Goal: Task Accomplishment & Management: Manage account settings

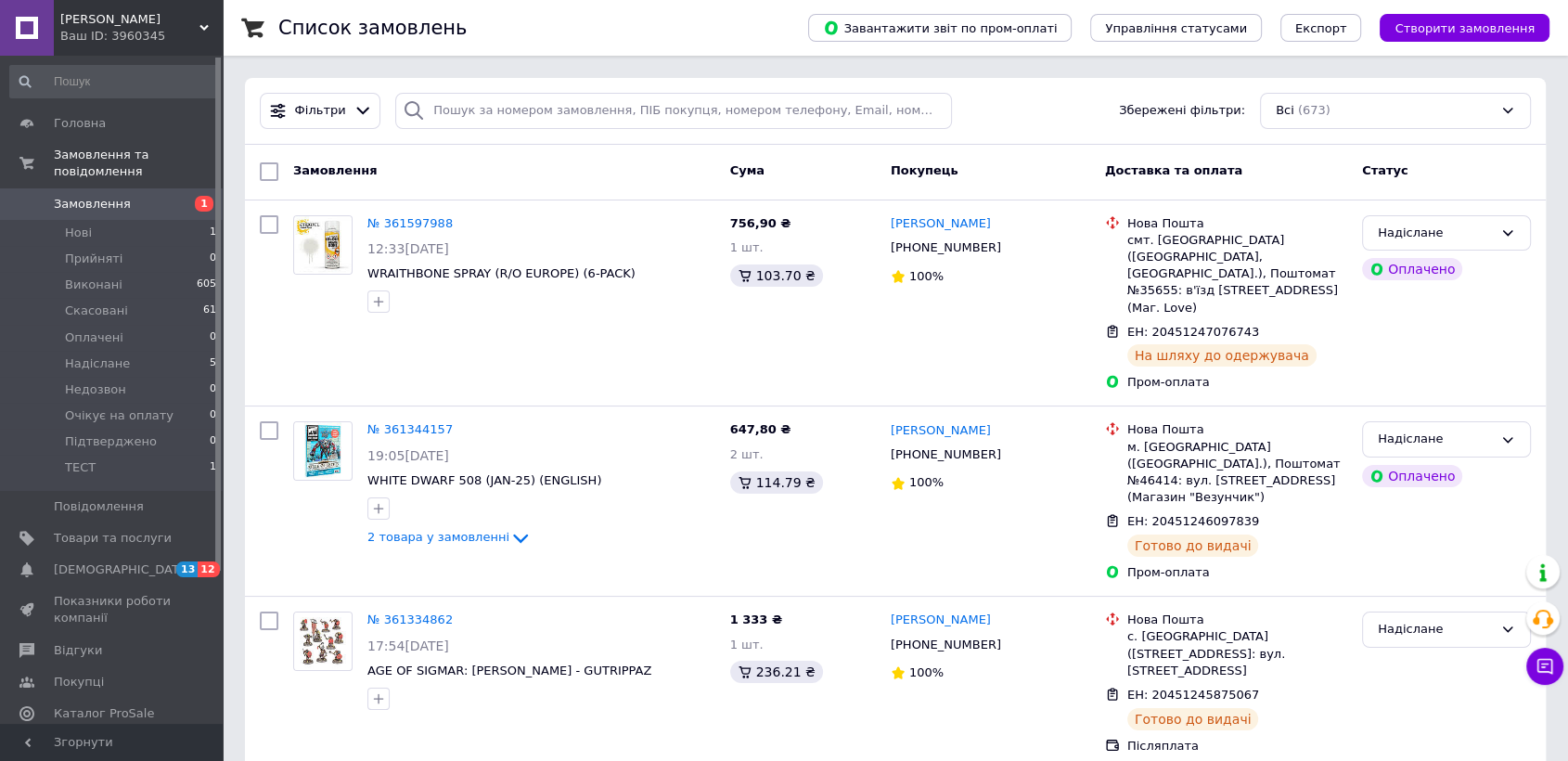
click at [94, 196] on span "Замовлення" at bounding box center [92, 203] width 77 height 17
click at [87, 225] on span "Нові" at bounding box center [78, 233] width 27 height 17
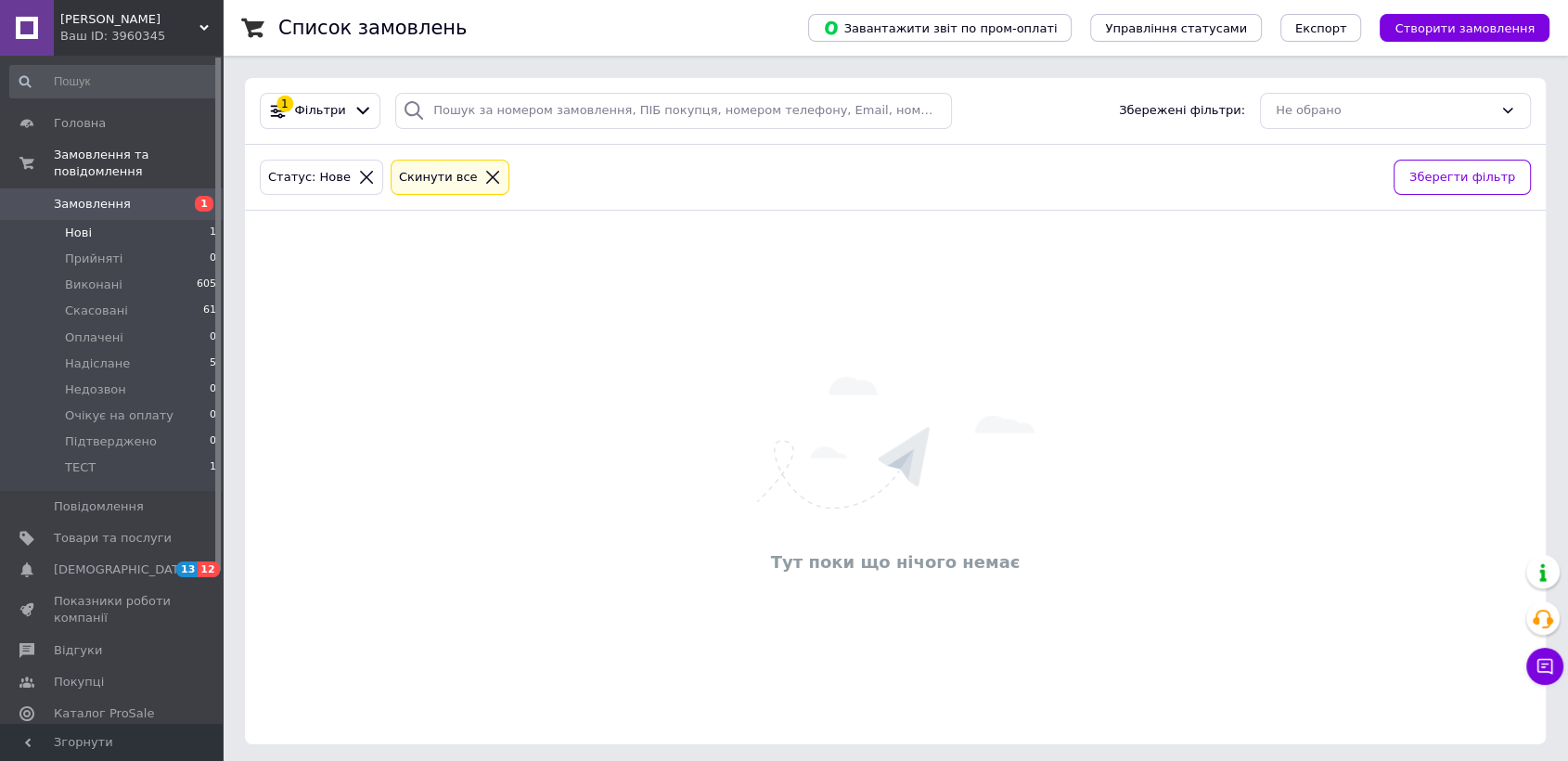
click at [487, 172] on icon at bounding box center [493, 177] width 13 height 13
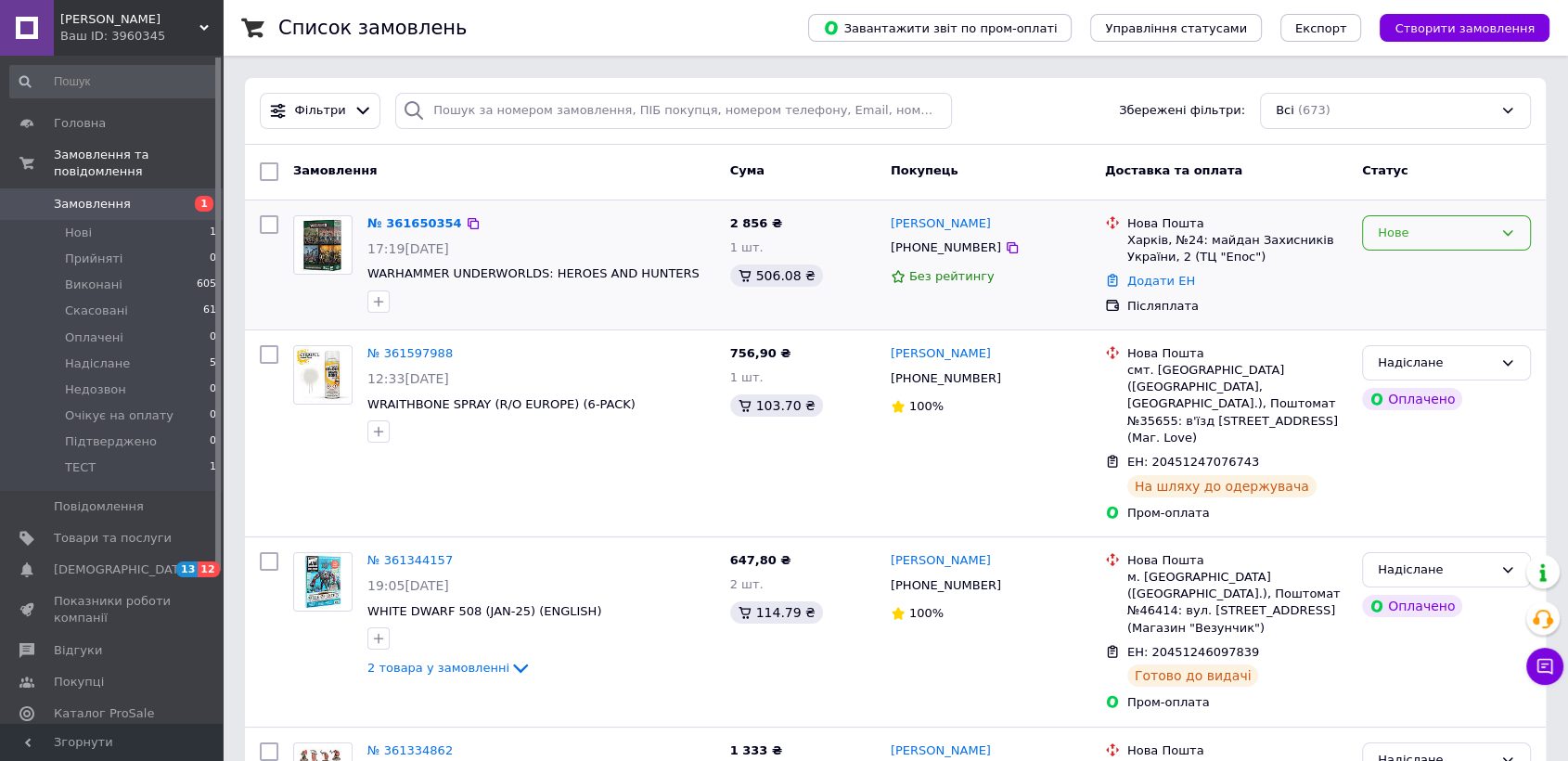
click at [1430, 231] on div "Нове" at bounding box center [1435, 234] width 115 height 20
click at [1416, 266] on li "Прийнято" at bounding box center [1446, 271] width 167 height 34
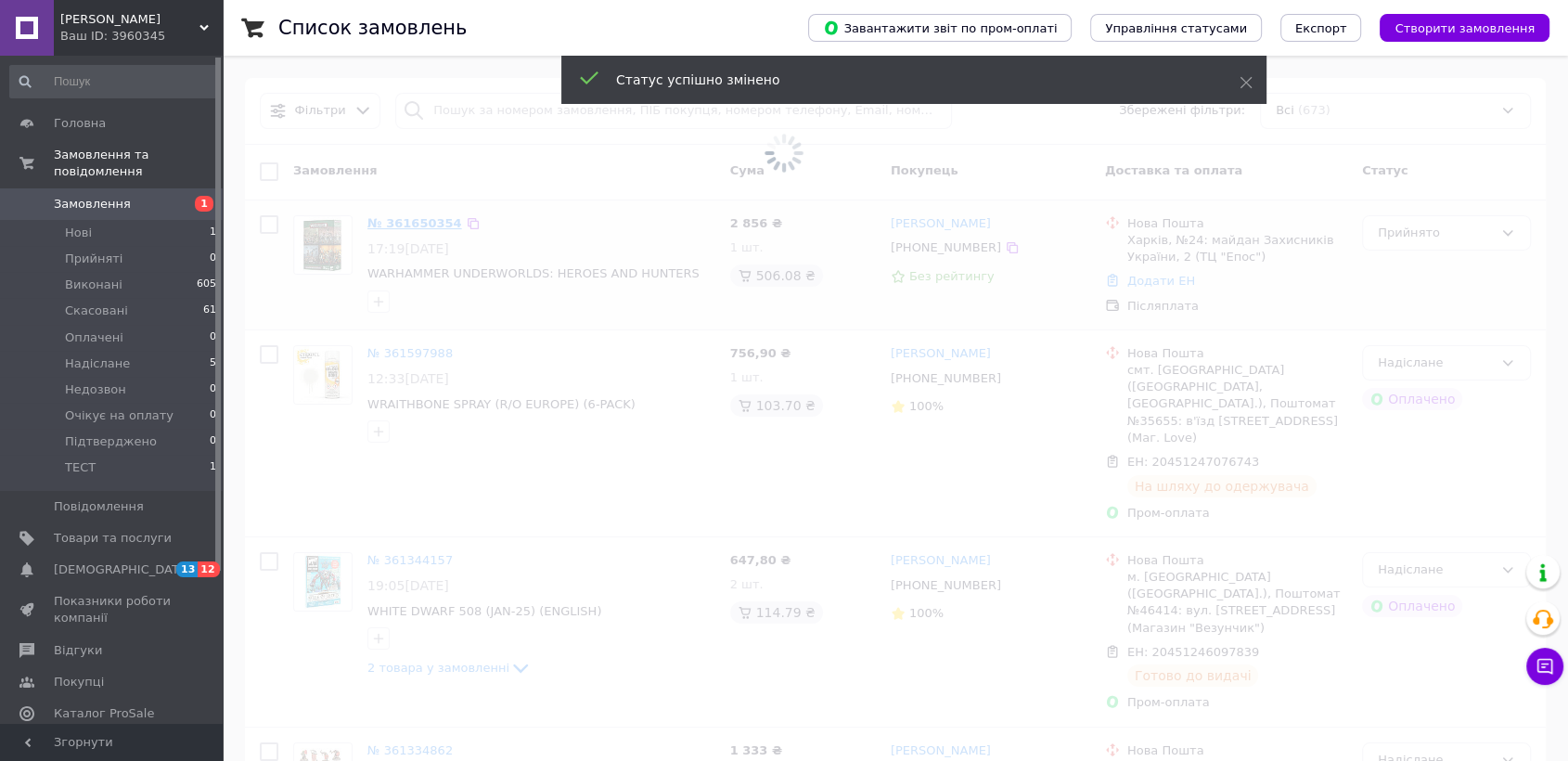
click at [401, 217] on span at bounding box center [784, 153] width 1568 height 306
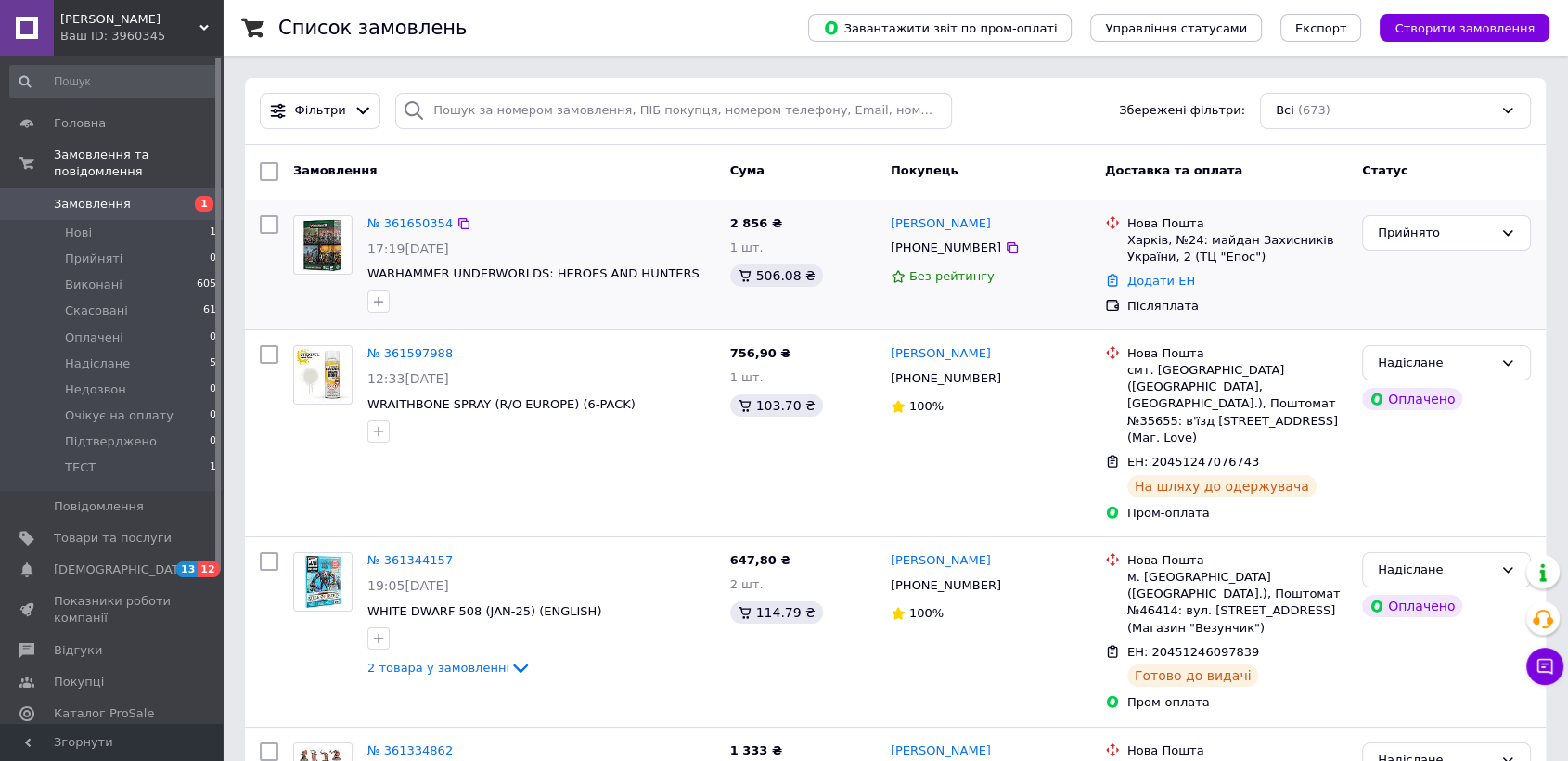
click at [418, 207] on div "№ 361650354 17:19, 12.09.2025 WARHAMMER UNDERWORLDS: HEROES AND HUNTERS" at bounding box center [541, 263] width 363 height 112
click at [422, 217] on link "№ 361650354" at bounding box center [410, 223] width 85 height 14
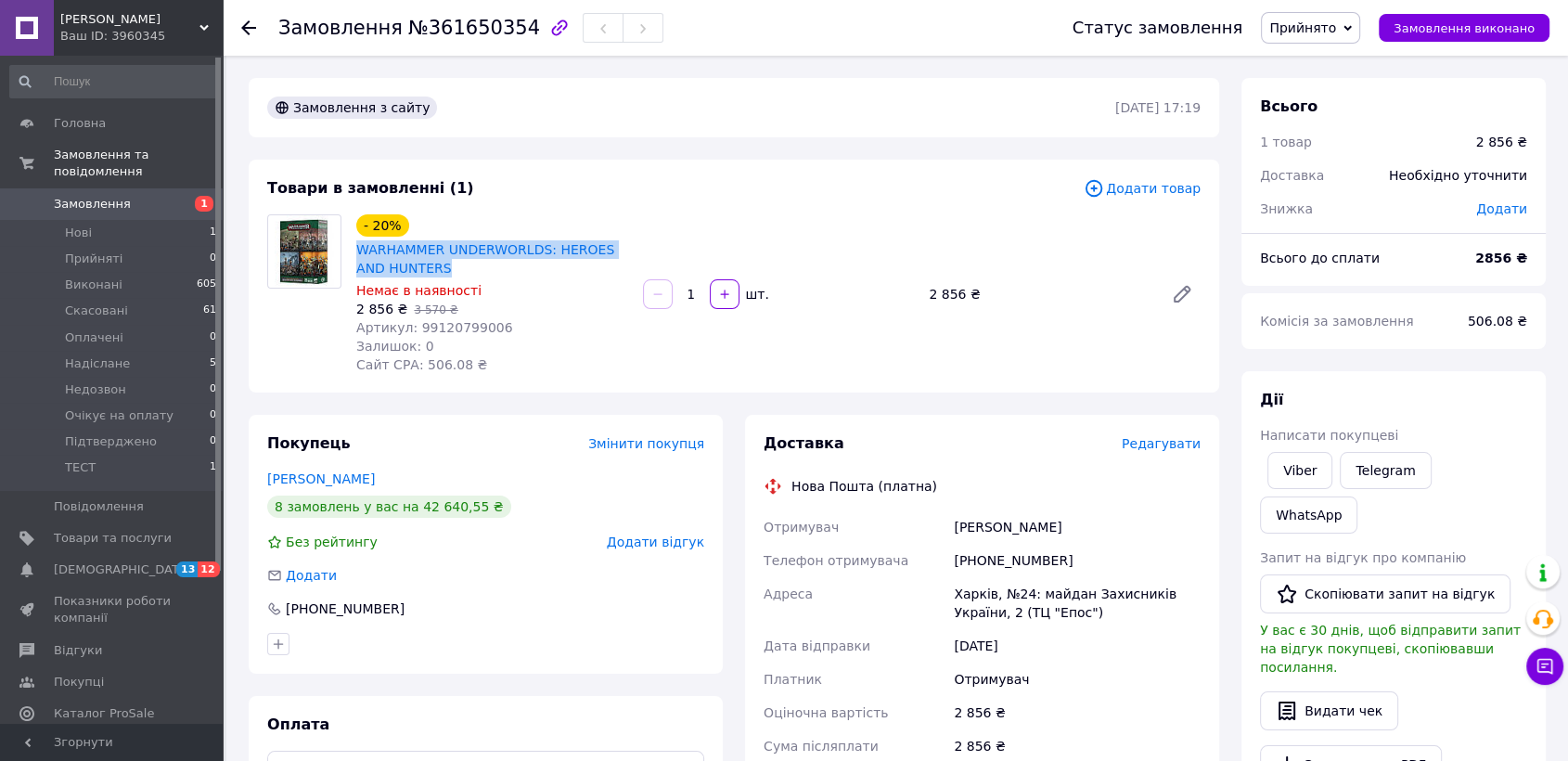
drag, startPoint x: 433, startPoint y: 264, endPoint x: 354, endPoint y: 245, distance: 81.3
click at [354, 245] on div "WARHAMMER UNDERWORLDS: HEROES AND HUNTERS" at bounding box center [492, 259] width 276 height 41
drag, startPoint x: 485, startPoint y: 328, endPoint x: 356, endPoint y: 255, distance: 148.2
click at [356, 255] on div "- 20% WARHAMMER UNDERWORLDS: HEROES AND HUNTERS Немає в наявності 2 856 ₴   3 5…" at bounding box center [492, 293] width 287 height 167
copy div "WARHAMMER UNDERWORLDS: HEROES AND HUNTERS Немає в наявності 2 856 ₴   3 570 ₴ А…"
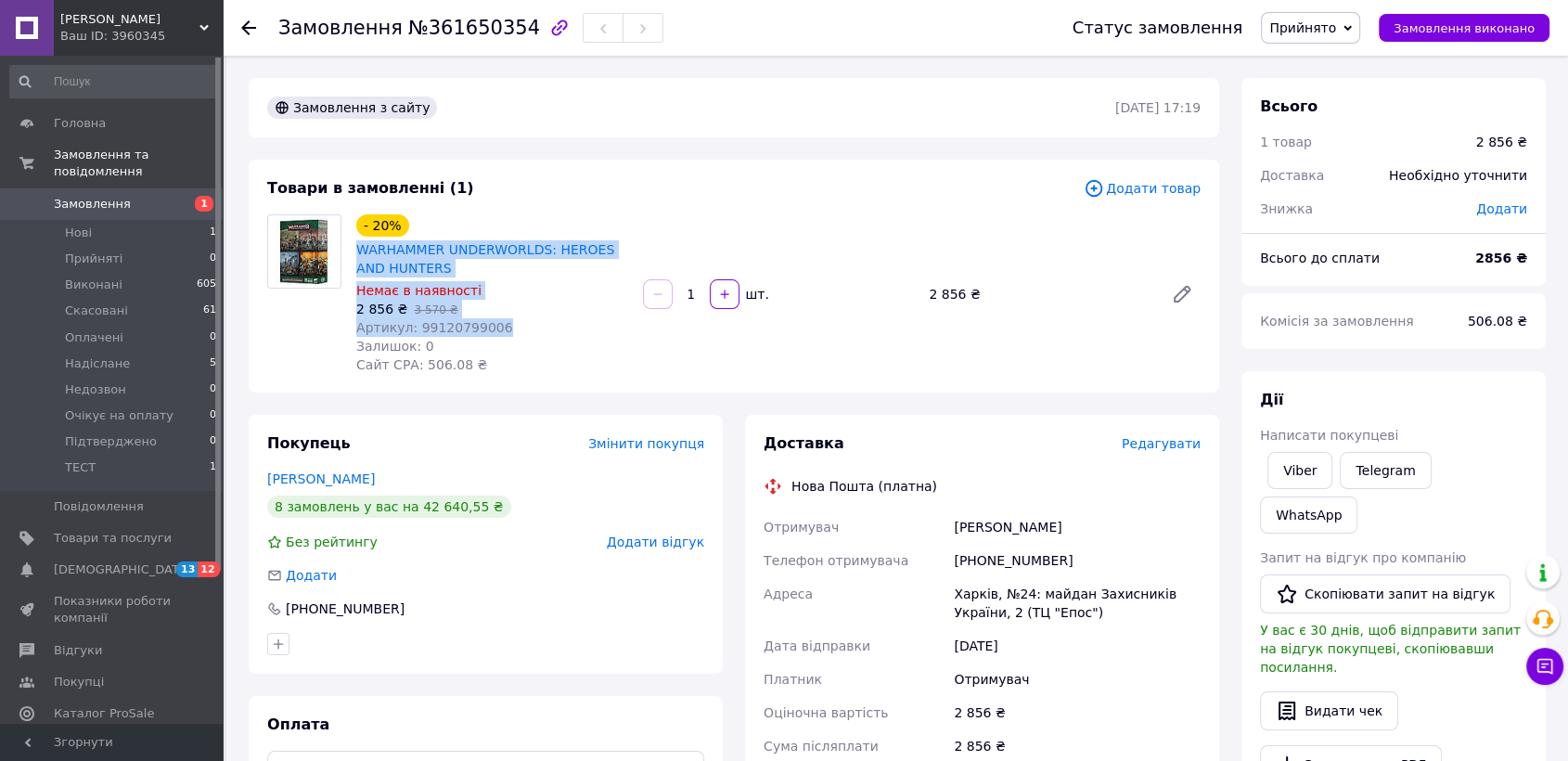
click at [505, 303] on div "2 856 ₴   3 570 ₴" at bounding box center [492, 308] width 272 height 19
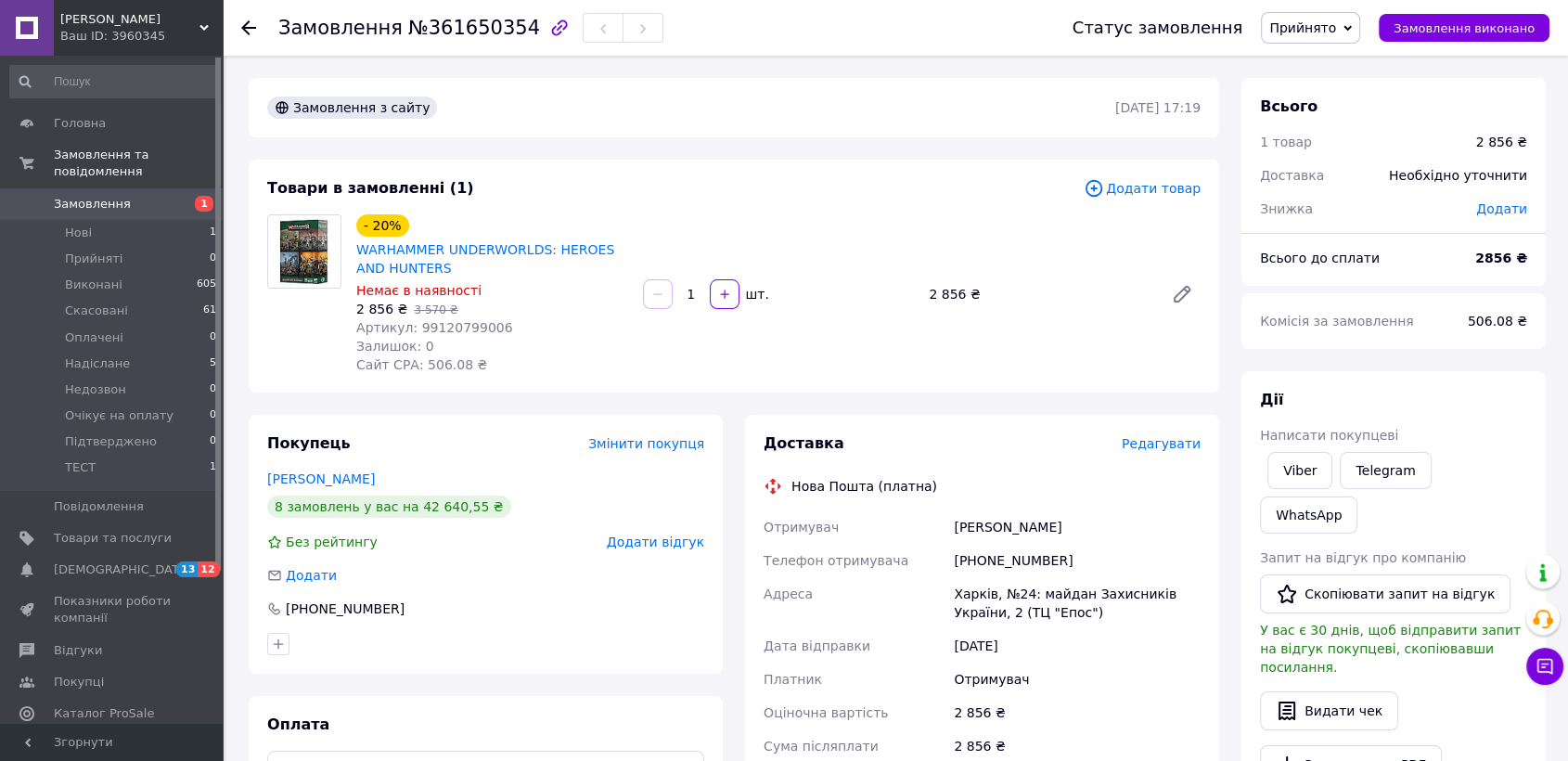
click at [484, 22] on span "№361650354" at bounding box center [473, 27] width 132 height 22
drag, startPoint x: 482, startPoint y: 22, endPoint x: 479, endPoint y: 105, distance: 83.1
click at [482, 24] on span "№361650354" at bounding box center [473, 27] width 132 height 22
copy span "361650354"
click at [459, 325] on span "Артикул: 99120799006" at bounding box center [434, 327] width 157 height 15
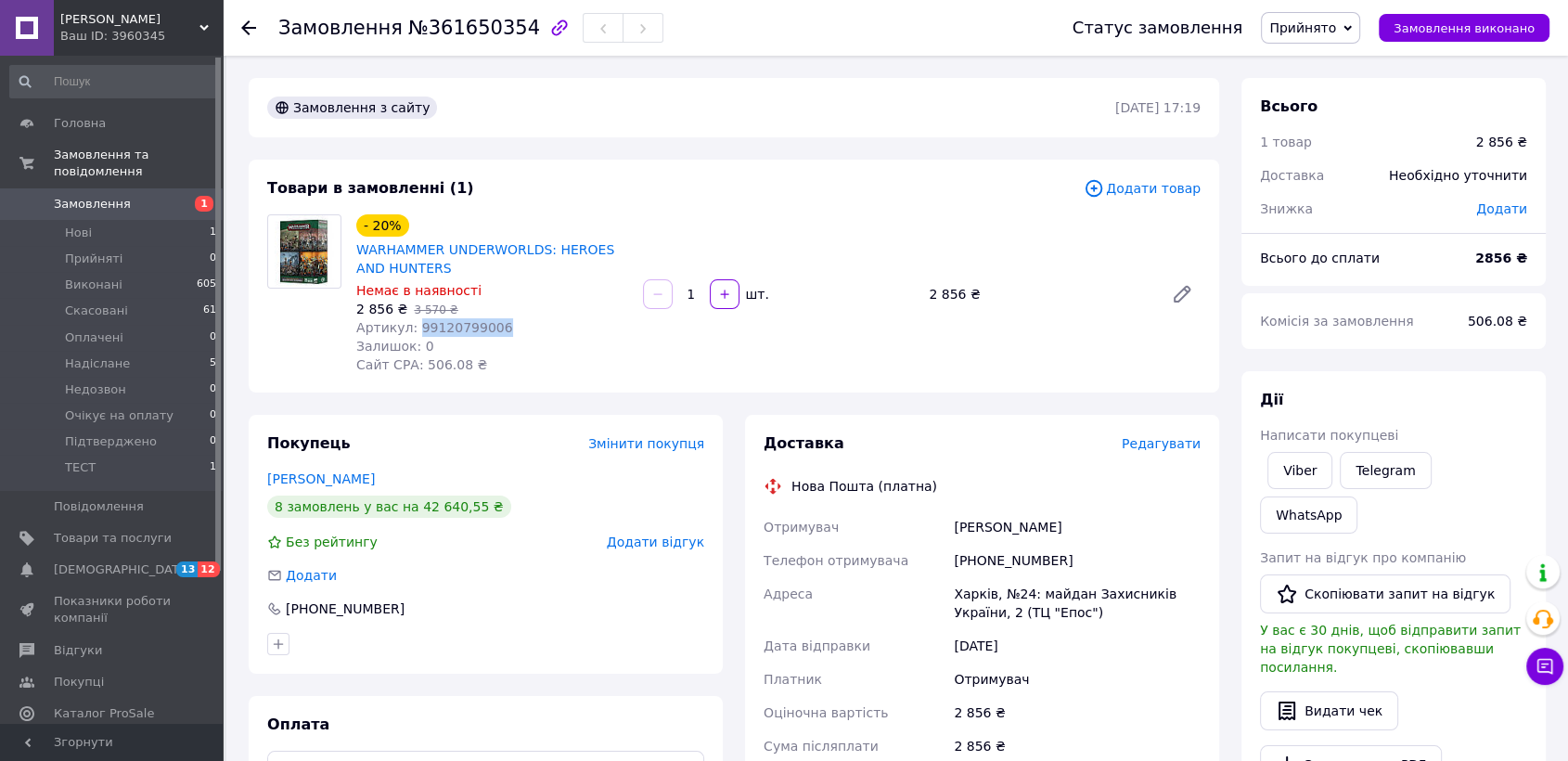
click at [460, 327] on span "Артикул: 99120799006" at bounding box center [434, 327] width 157 height 15
copy span "99120799006"
click at [248, 31] on icon at bounding box center [248, 27] width 15 height 15
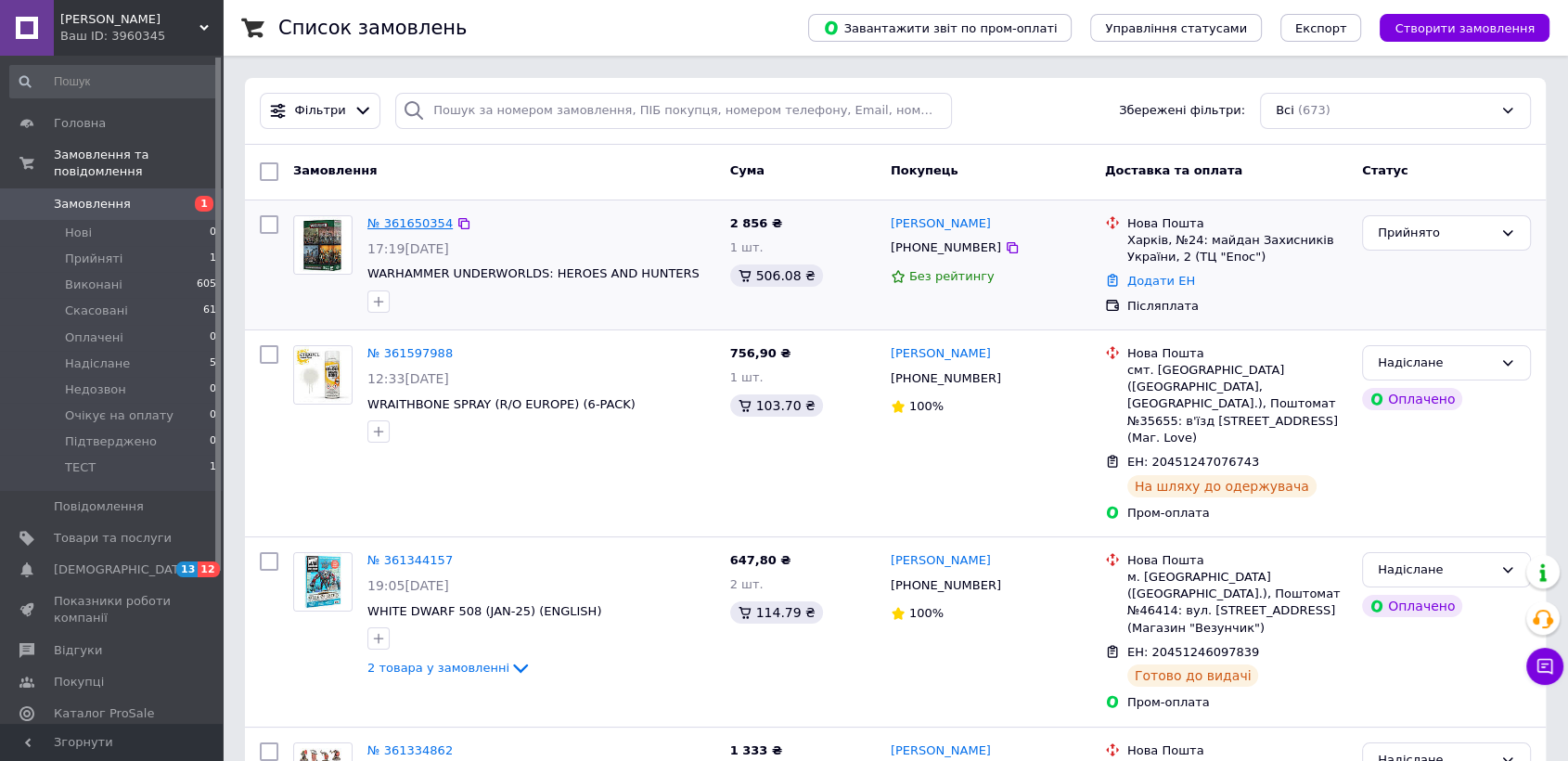
click at [430, 225] on link "№ 361650354" at bounding box center [410, 223] width 85 height 14
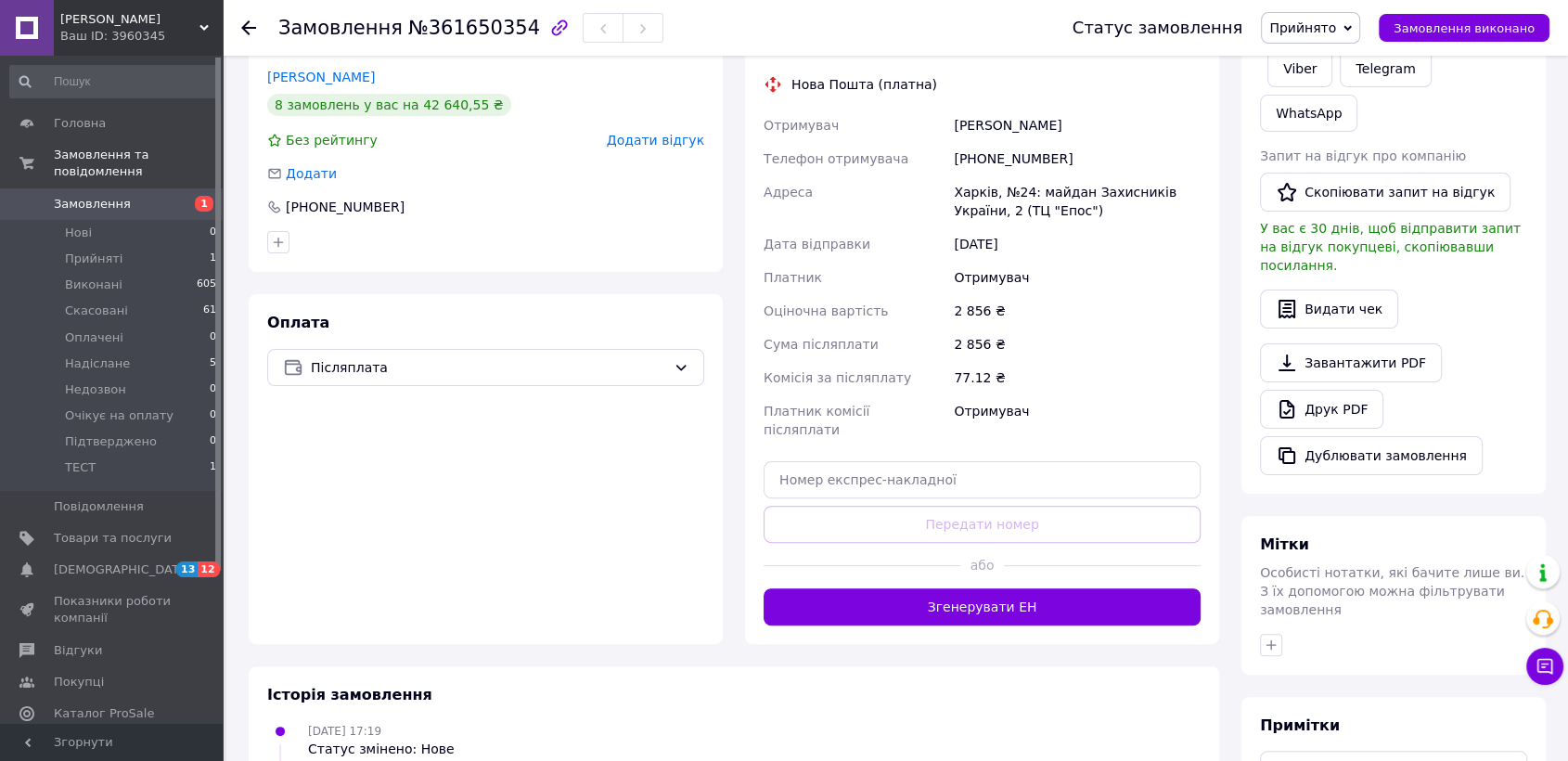
scroll to position [450, 0]
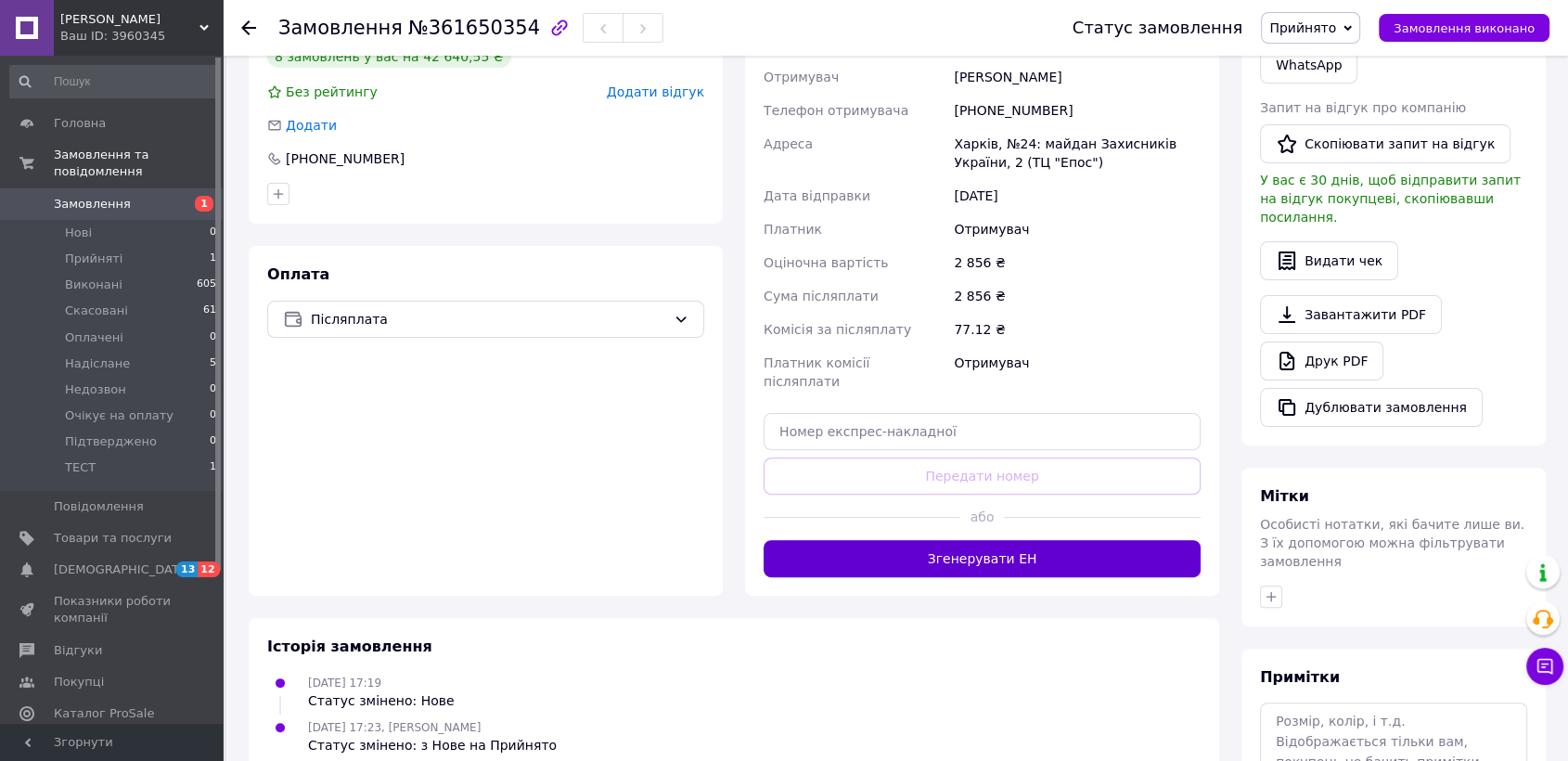
click at [1044, 540] on button "Згенерувати ЕН" at bounding box center [982, 559] width 437 height 37
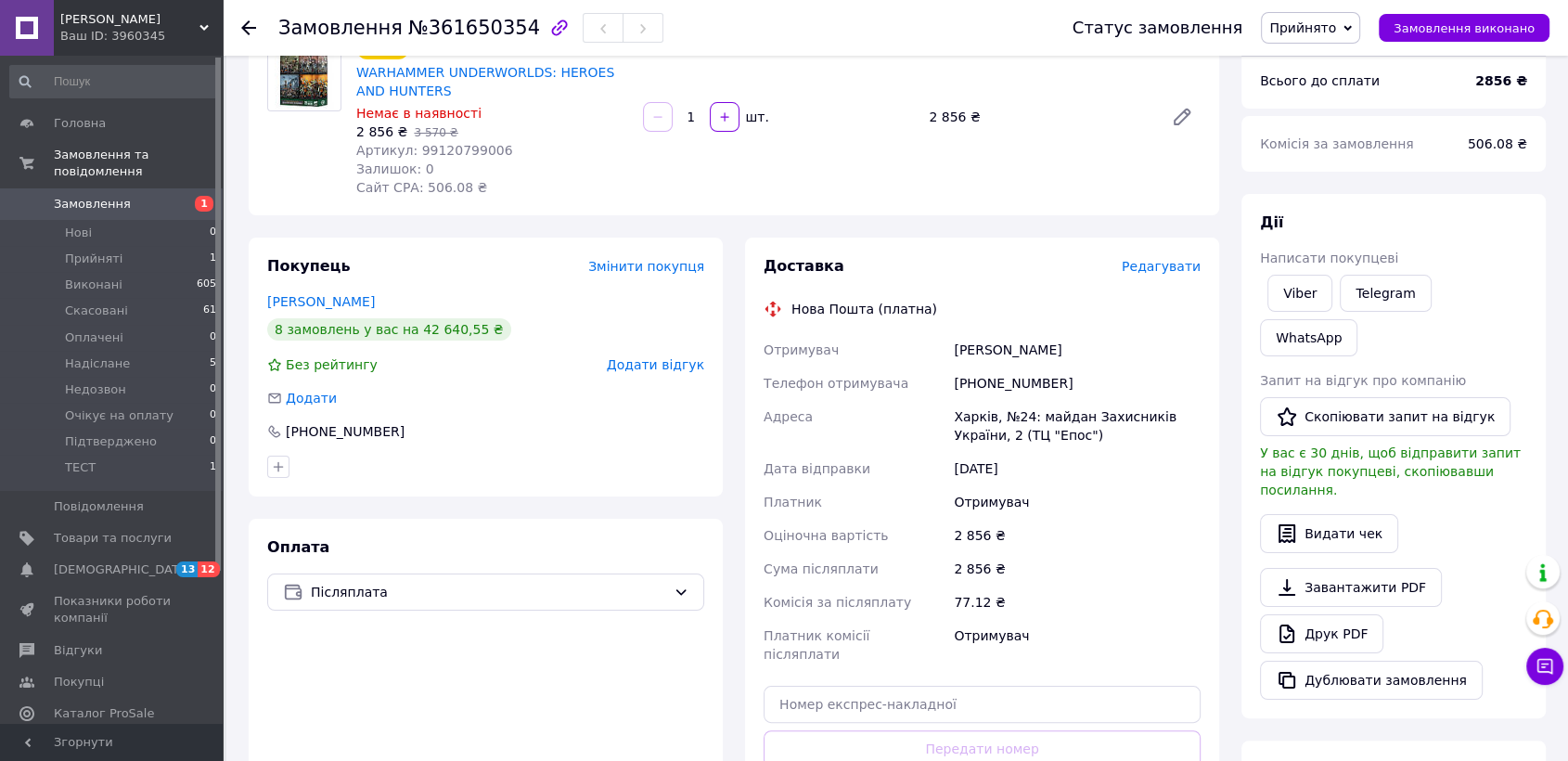
scroll to position [141, 0]
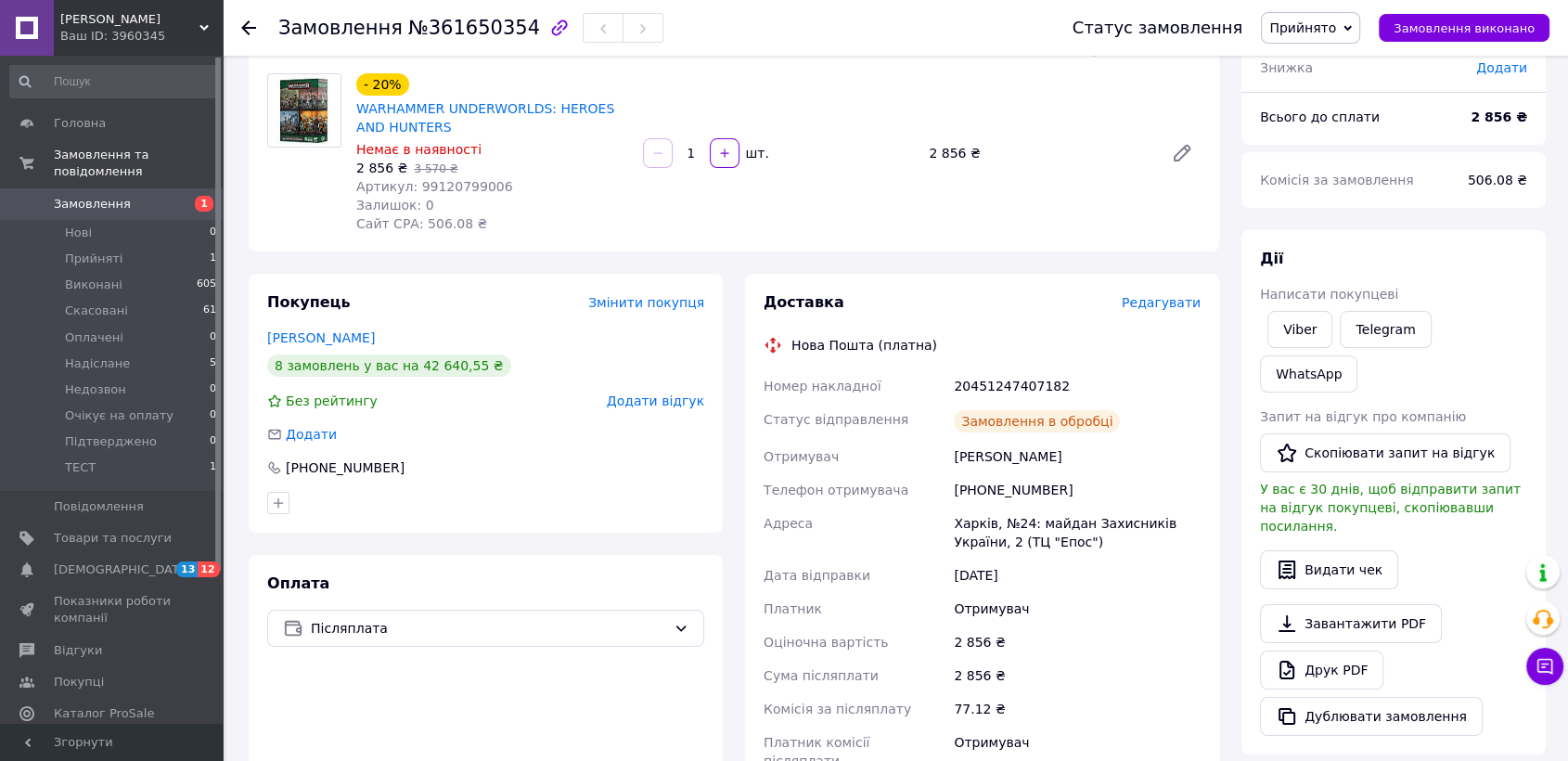
click at [986, 378] on div "20451247407182" at bounding box center [1077, 385] width 254 height 33
copy div "20451247407182"
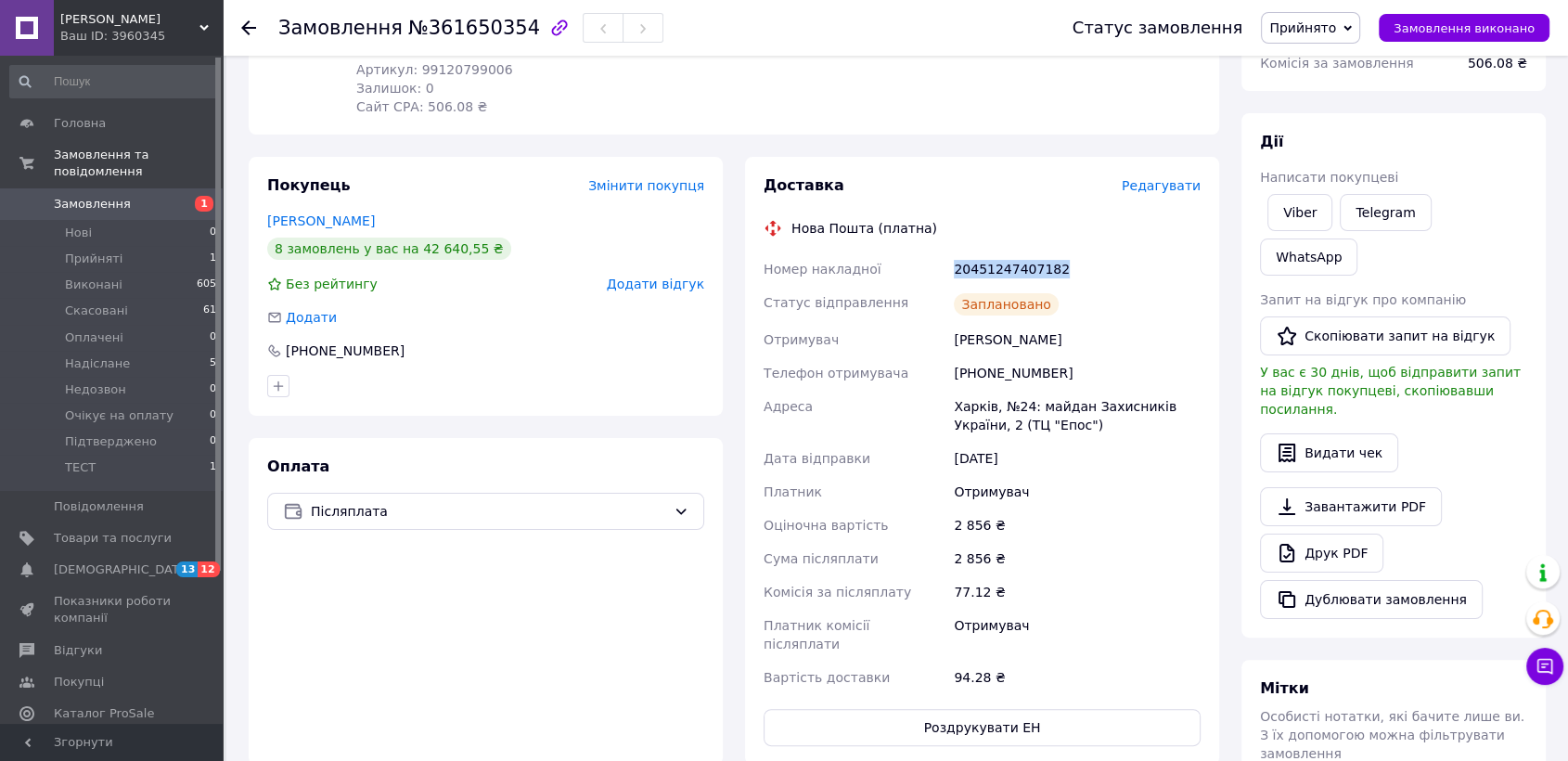
scroll to position [347, 0]
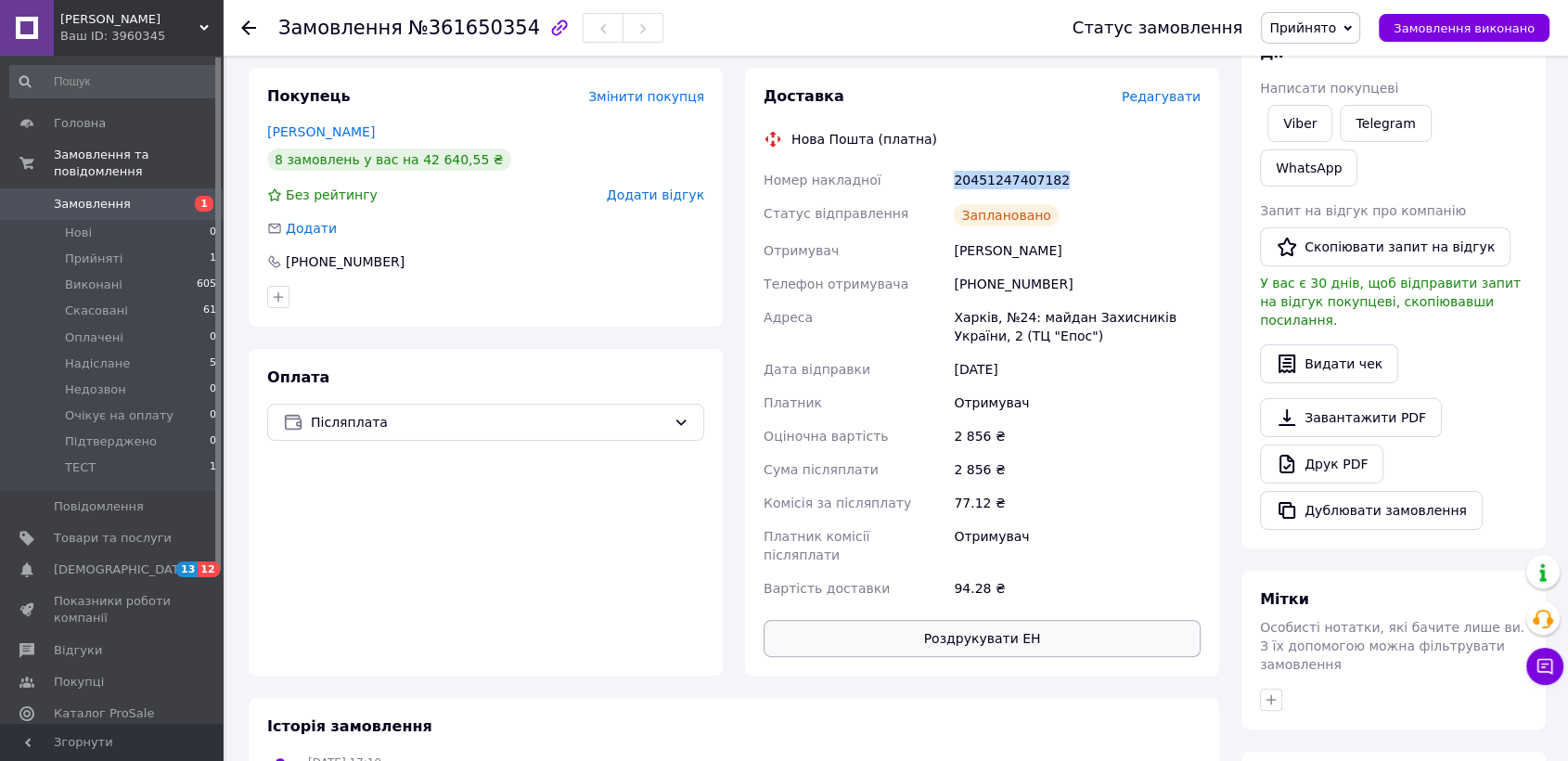
click at [982, 625] on button "Роздрукувати ЕН" at bounding box center [982, 639] width 437 height 37
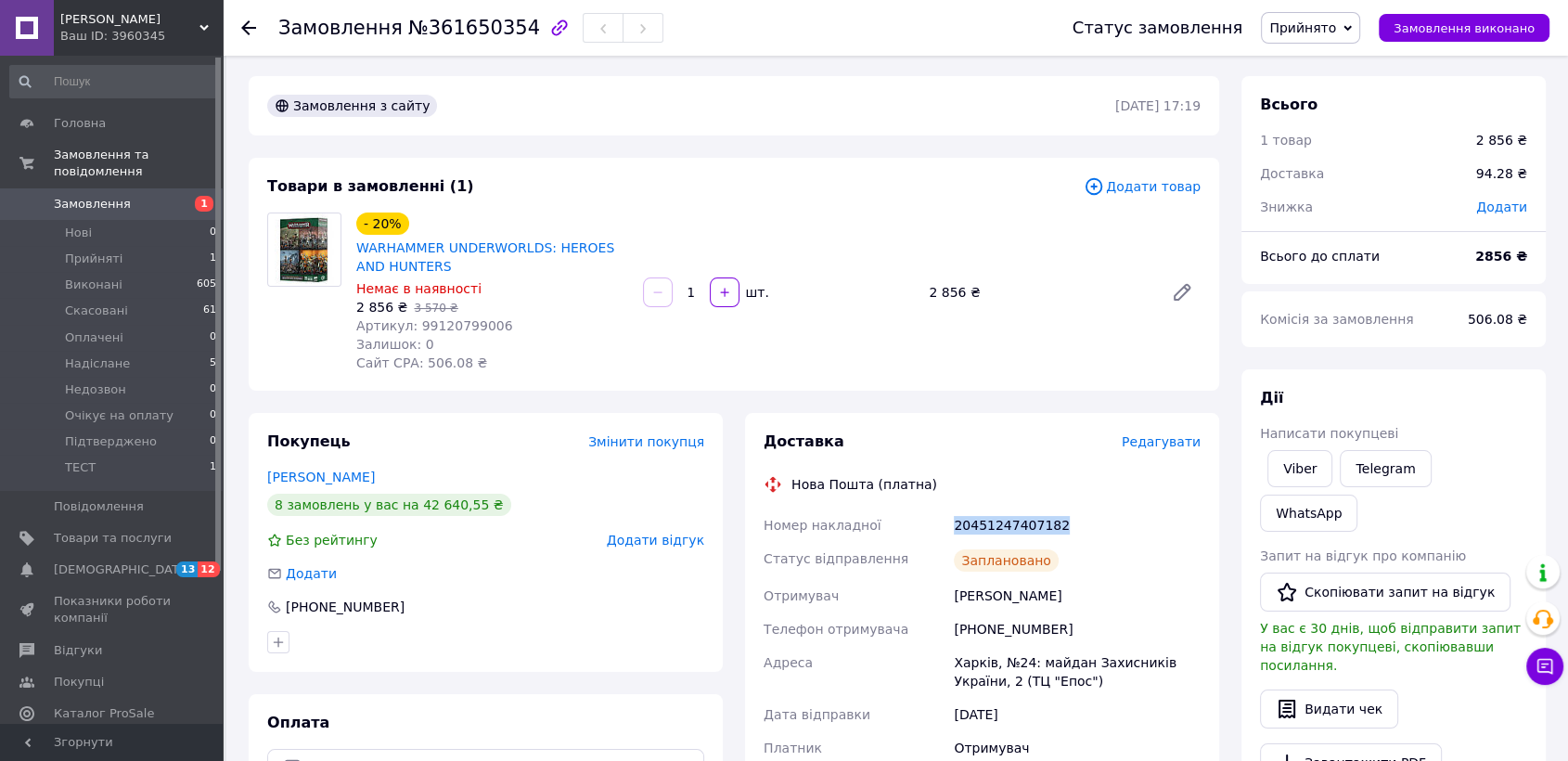
scroll to position [0, 0]
click at [1321, 30] on span "Прийнято" at bounding box center [1302, 27] width 67 height 15
click at [1344, 149] on li "Надіслане" at bounding box center [1325, 149] width 127 height 27
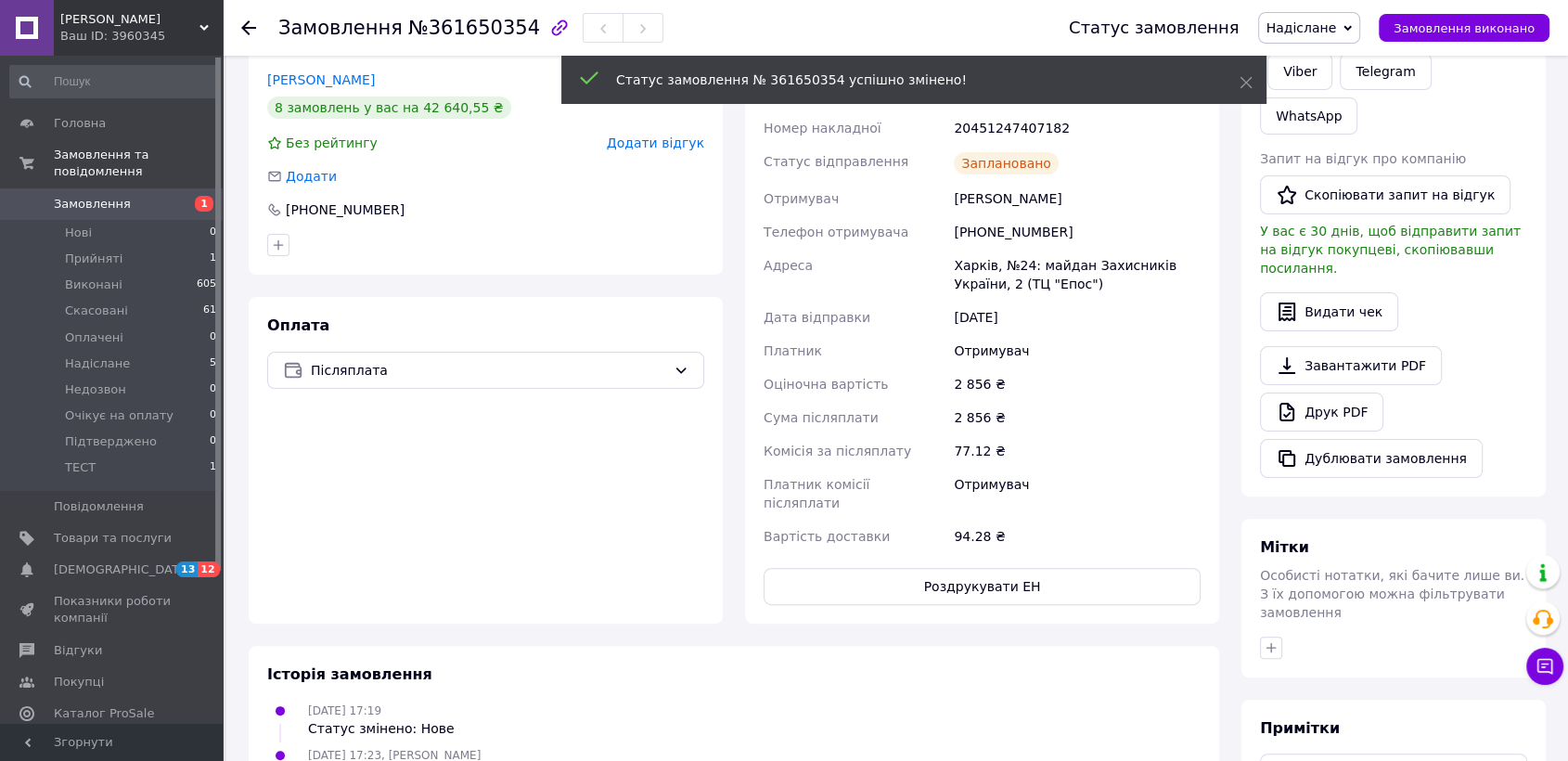
scroll to position [412, 0]
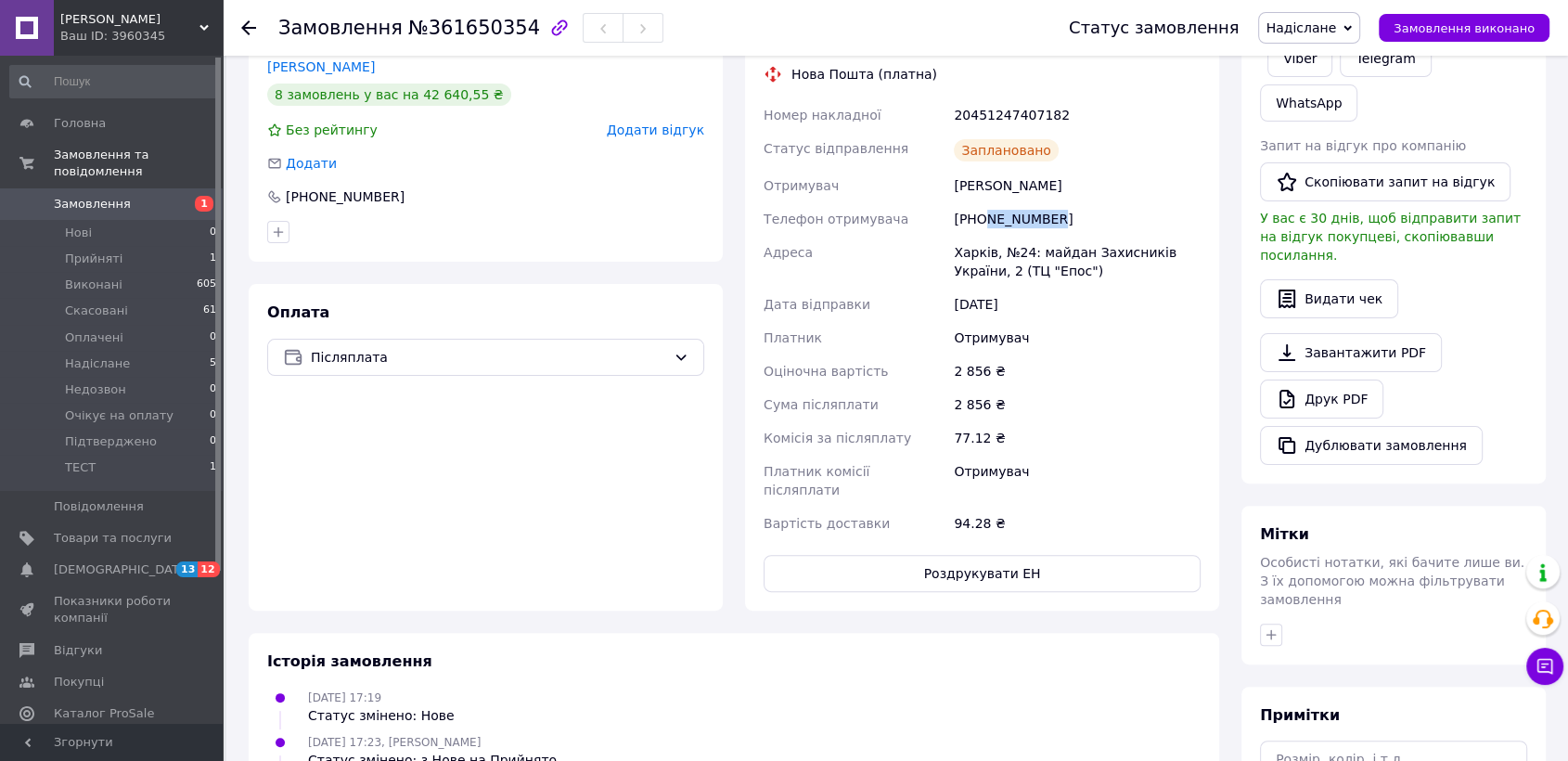
drag, startPoint x: 1070, startPoint y: 218, endPoint x: 981, endPoint y: 233, distance: 90.3
click at [981, 233] on div "[PHONE_NUMBER]" at bounding box center [1077, 219] width 254 height 33
copy div "506795667"
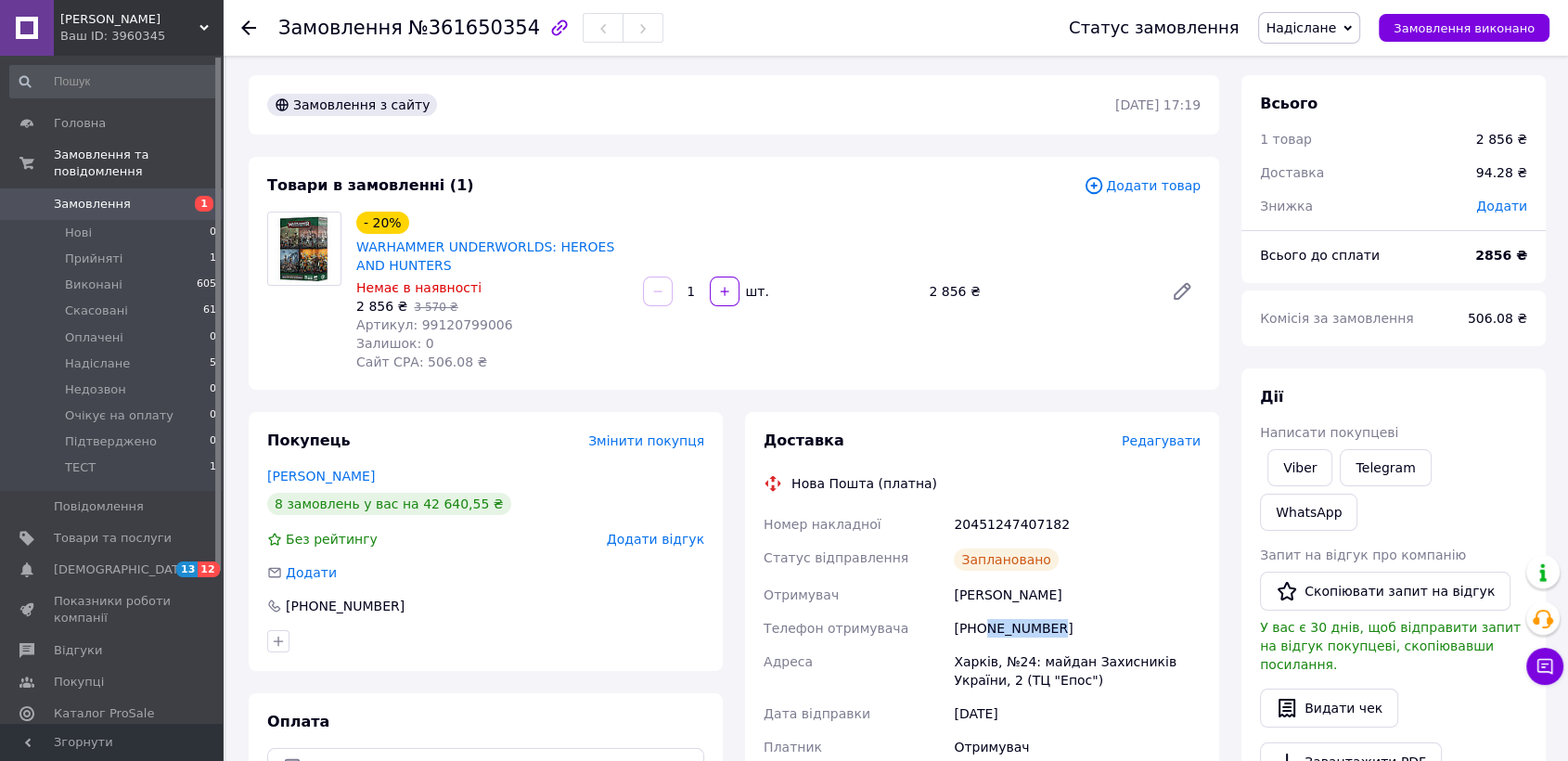
scroll to position [0, 0]
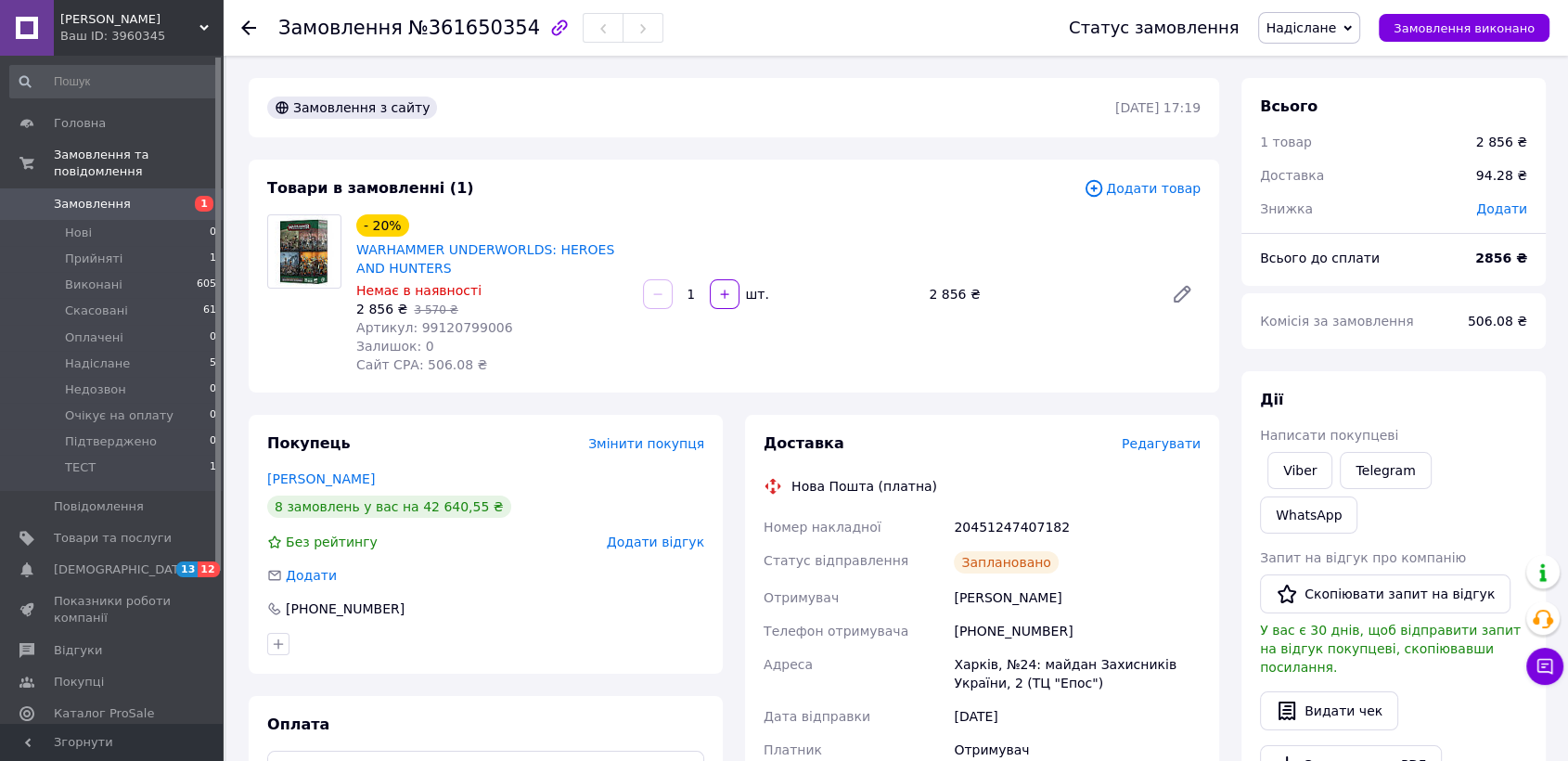
click at [252, 31] on icon at bounding box center [248, 27] width 15 height 15
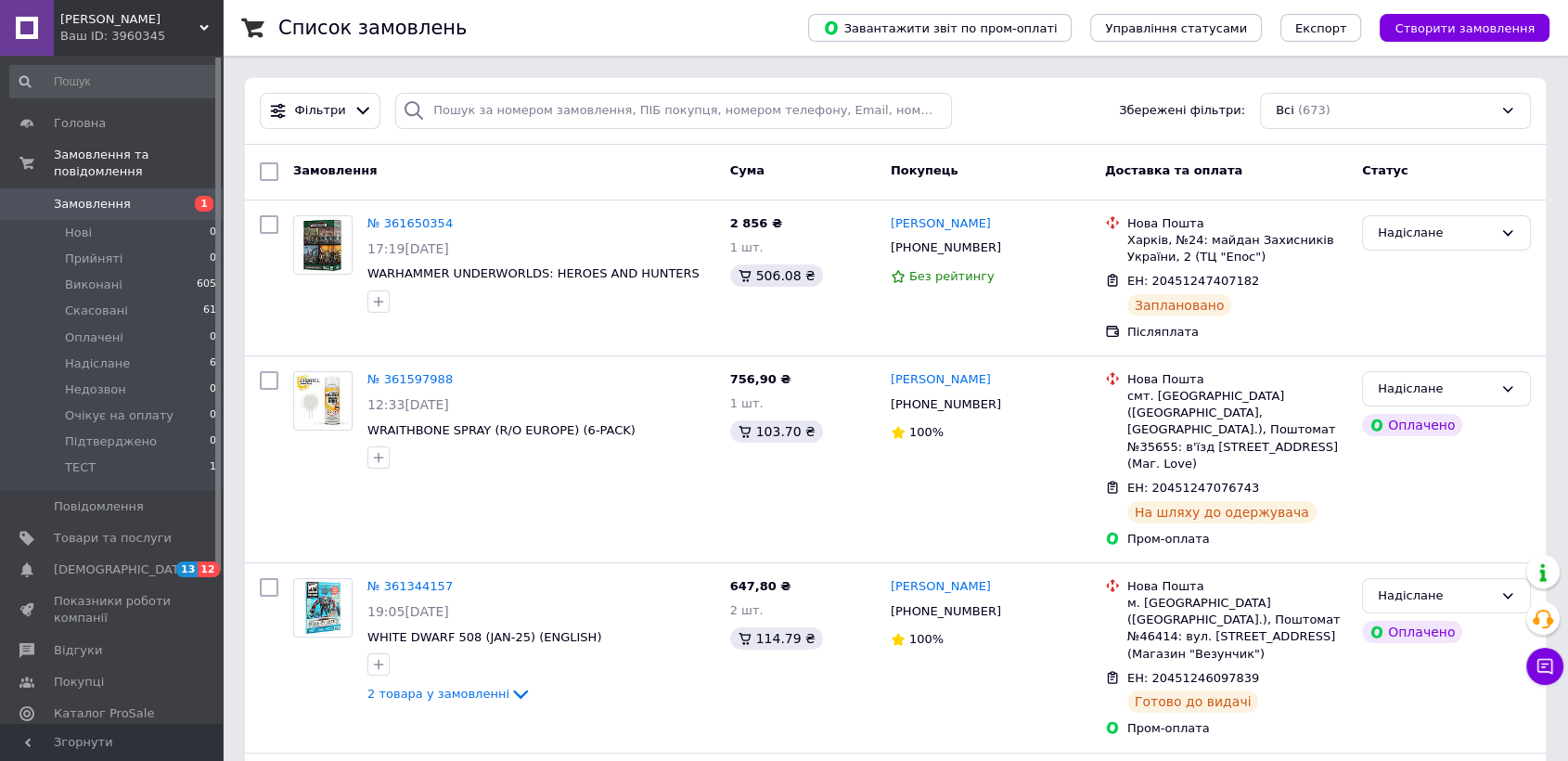
click at [67, 196] on span "Замовлення" at bounding box center [92, 203] width 77 height 17
click at [117, 196] on span "Замовлення" at bounding box center [92, 203] width 77 height 17
